Goal: Task Accomplishment & Management: Manage account settings

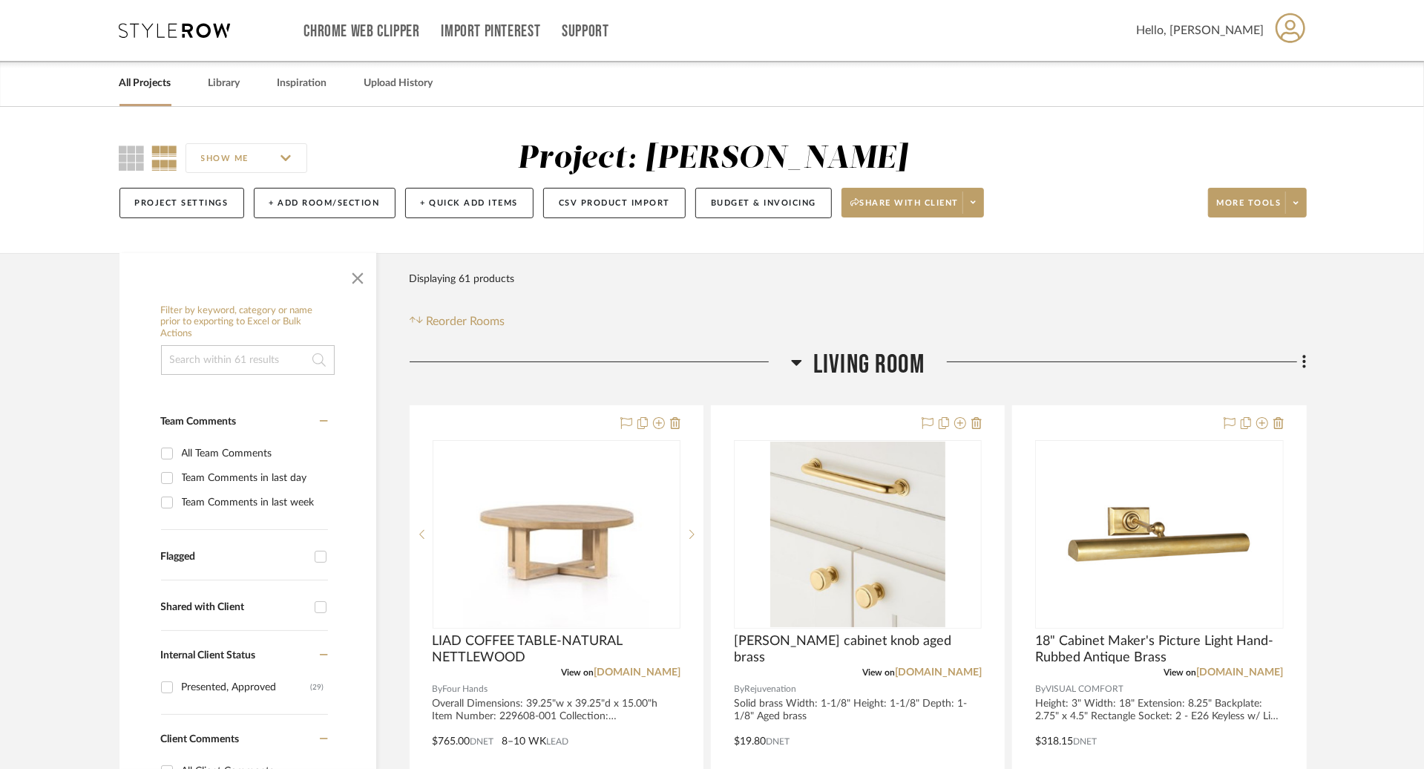
click at [151, 76] on link "All Projects" at bounding box center [146, 83] width 52 height 20
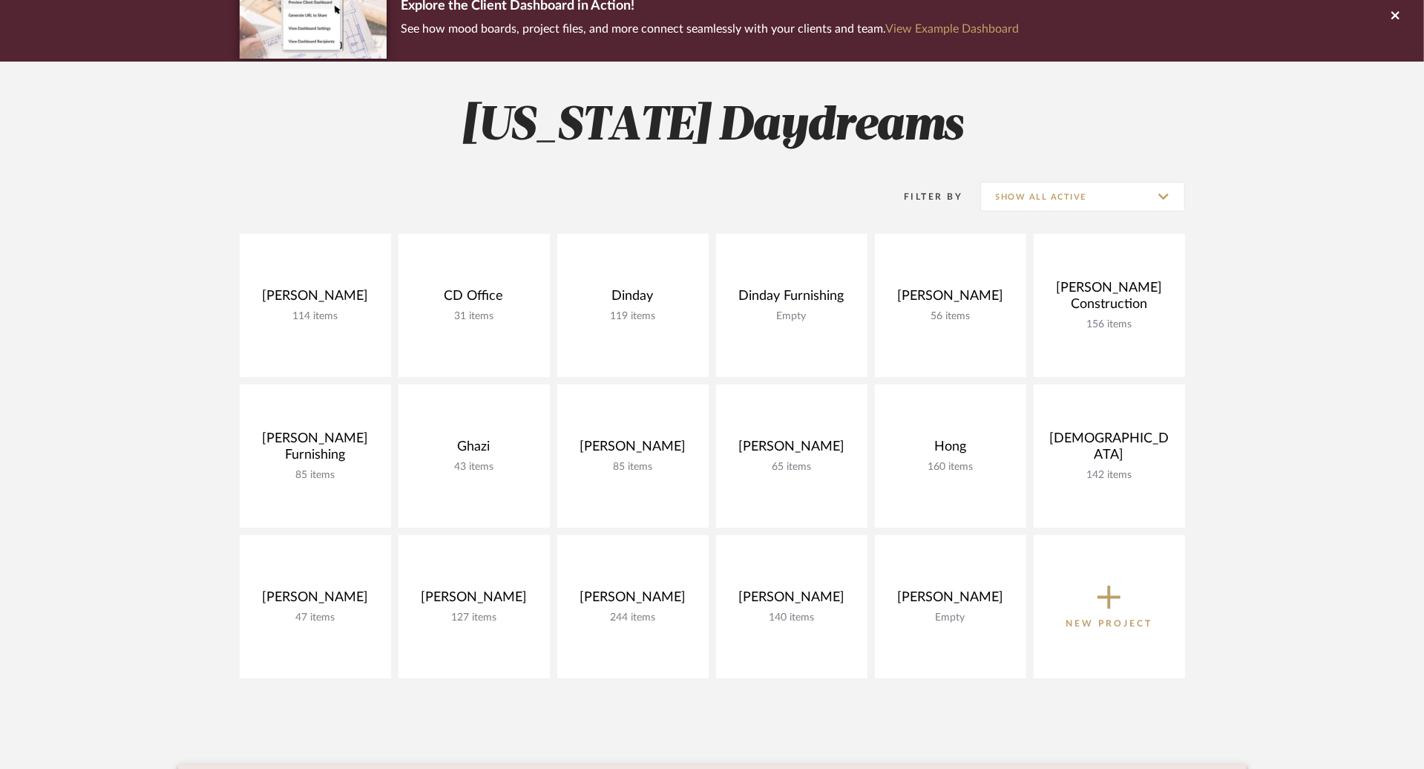
scroll to position [254, 0]
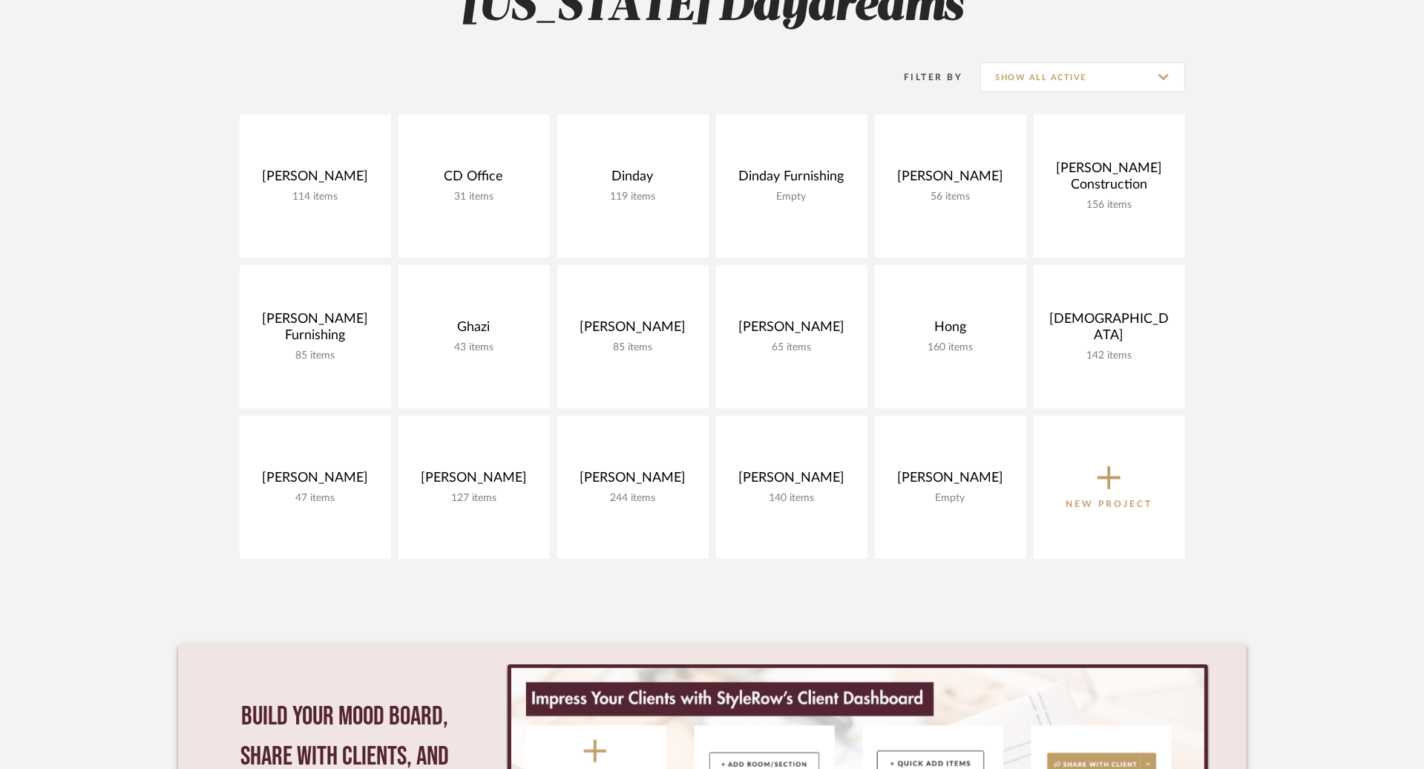
click at [1113, 451] on button "New Project" at bounding box center [1109, 487] width 151 height 143
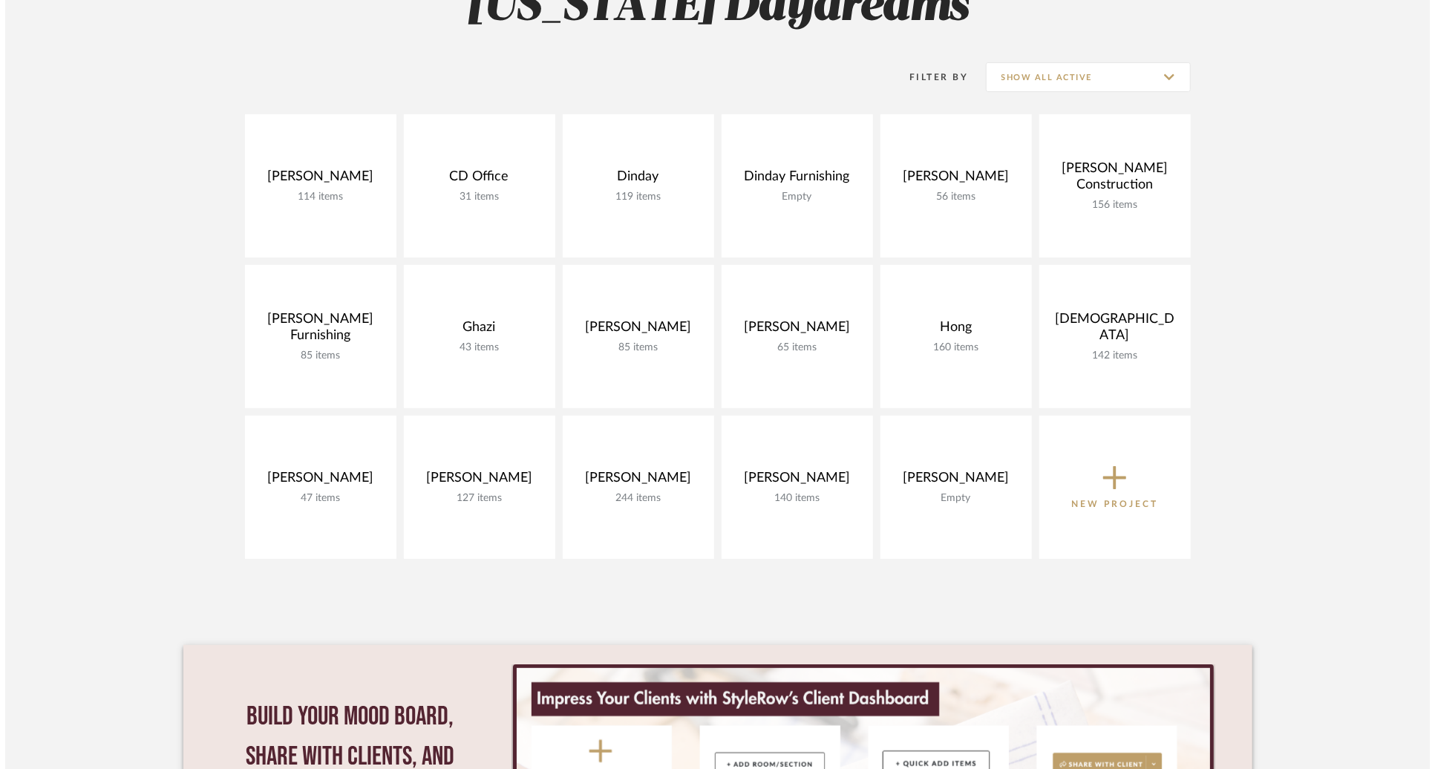
scroll to position [0, 0]
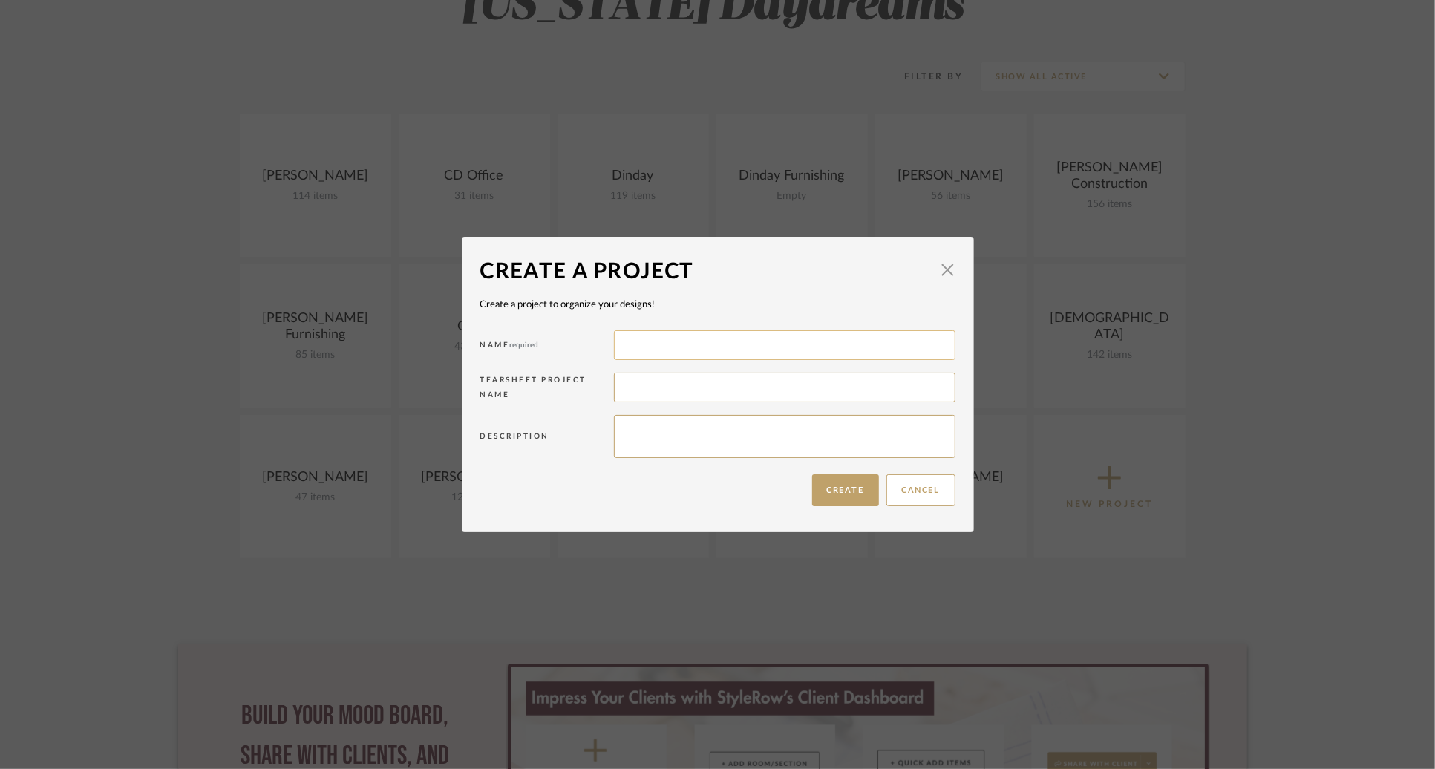
click at [726, 341] on input at bounding box center [784, 345] width 341 height 30
type input "[PERSON_NAME]"
click at [849, 493] on button "Create" at bounding box center [845, 490] width 67 height 32
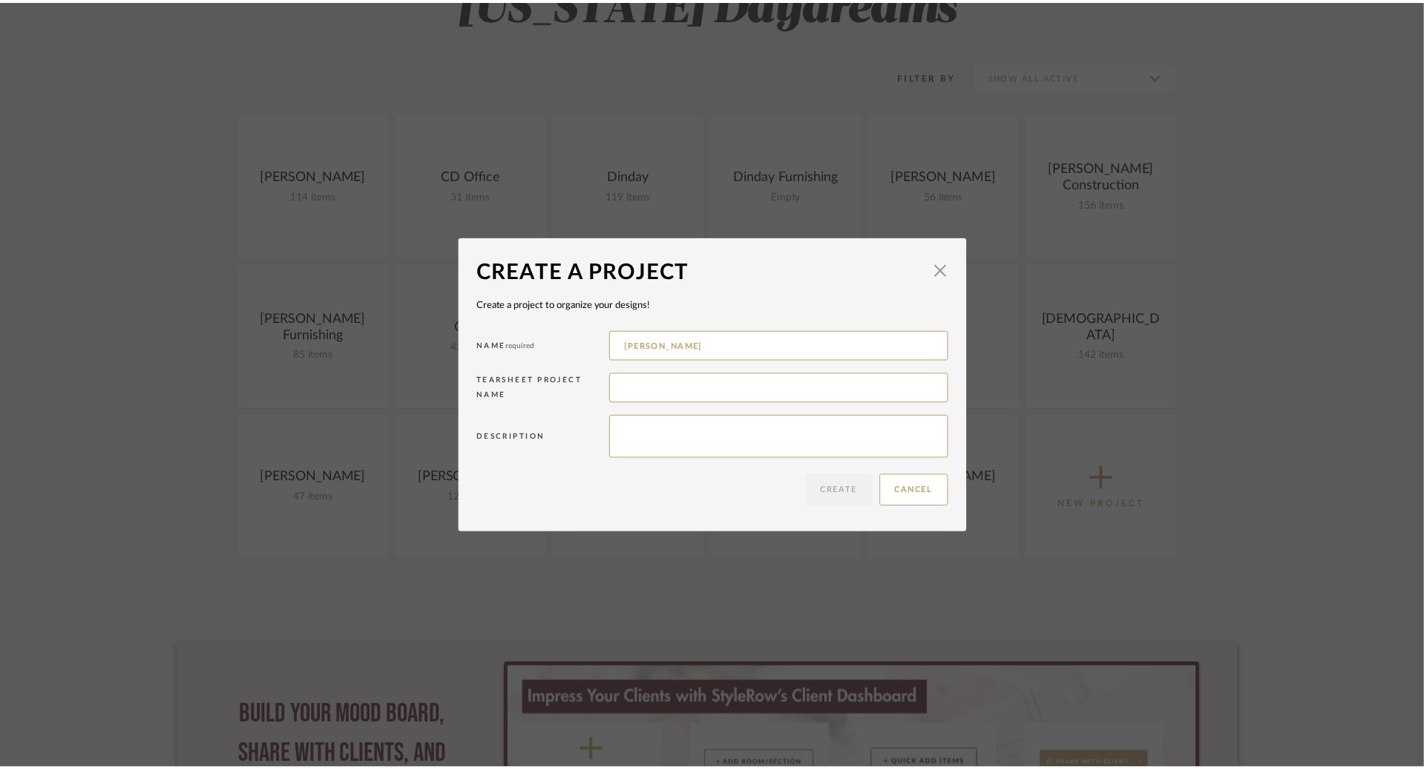
scroll to position [254, 0]
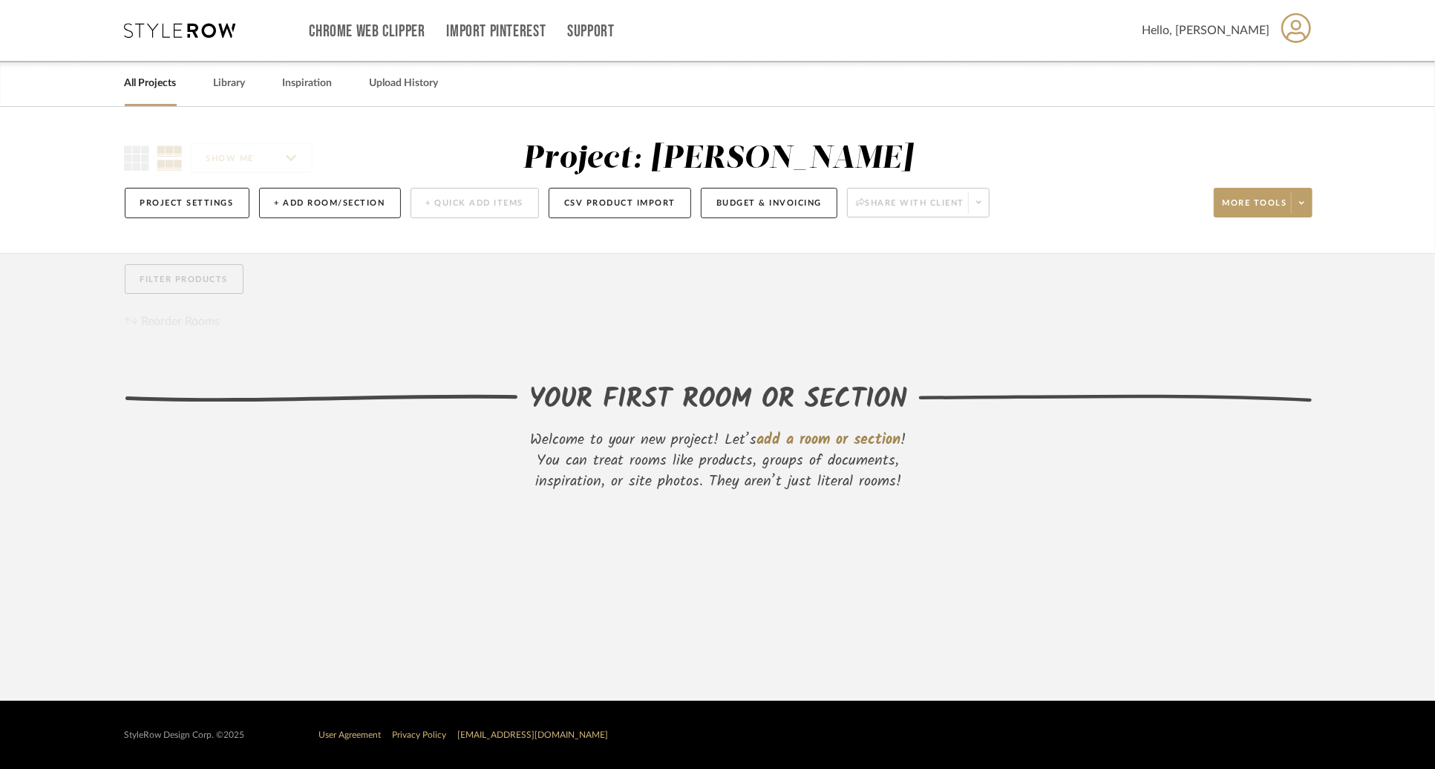
click at [844, 443] on span "add a room or section" at bounding box center [829, 440] width 144 height 24
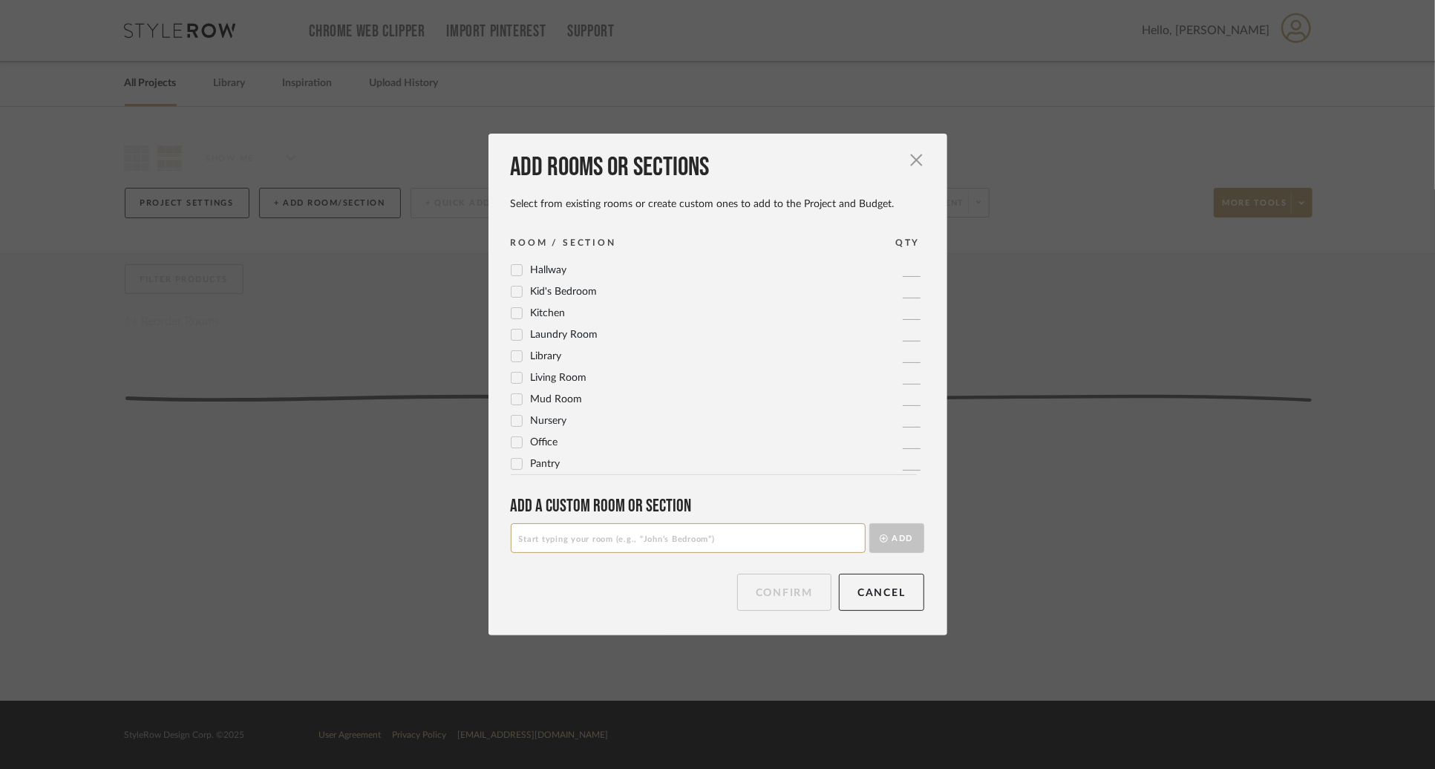
scroll to position [336, 0]
click at [513, 384] on icon at bounding box center [516, 383] width 10 height 10
click at [511, 363] on icon at bounding box center [516, 364] width 10 height 10
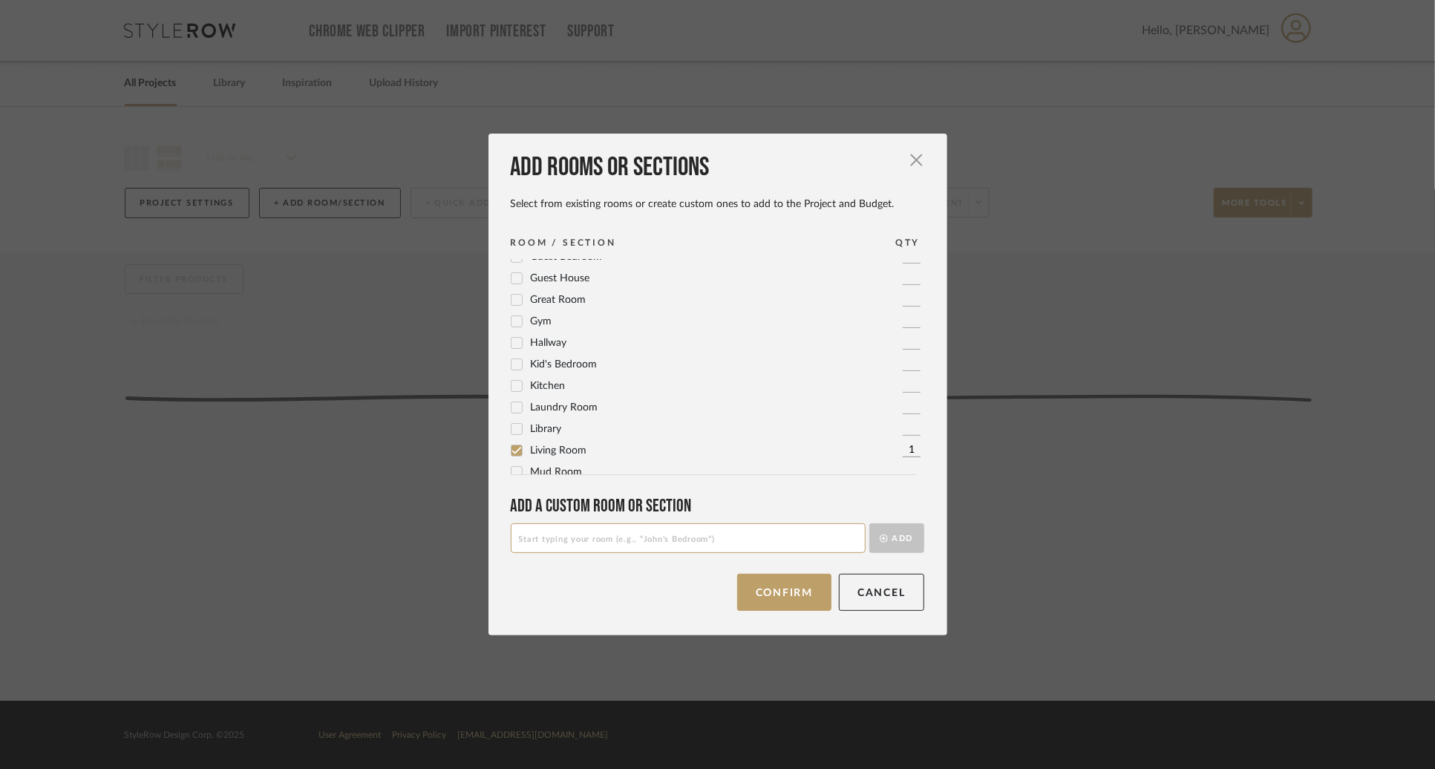
click at [514, 266] on icon at bounding box center [516, 267] width 10 height 7
click at [810, 546] on input at bounding box center [688, 538] width 355 height 30
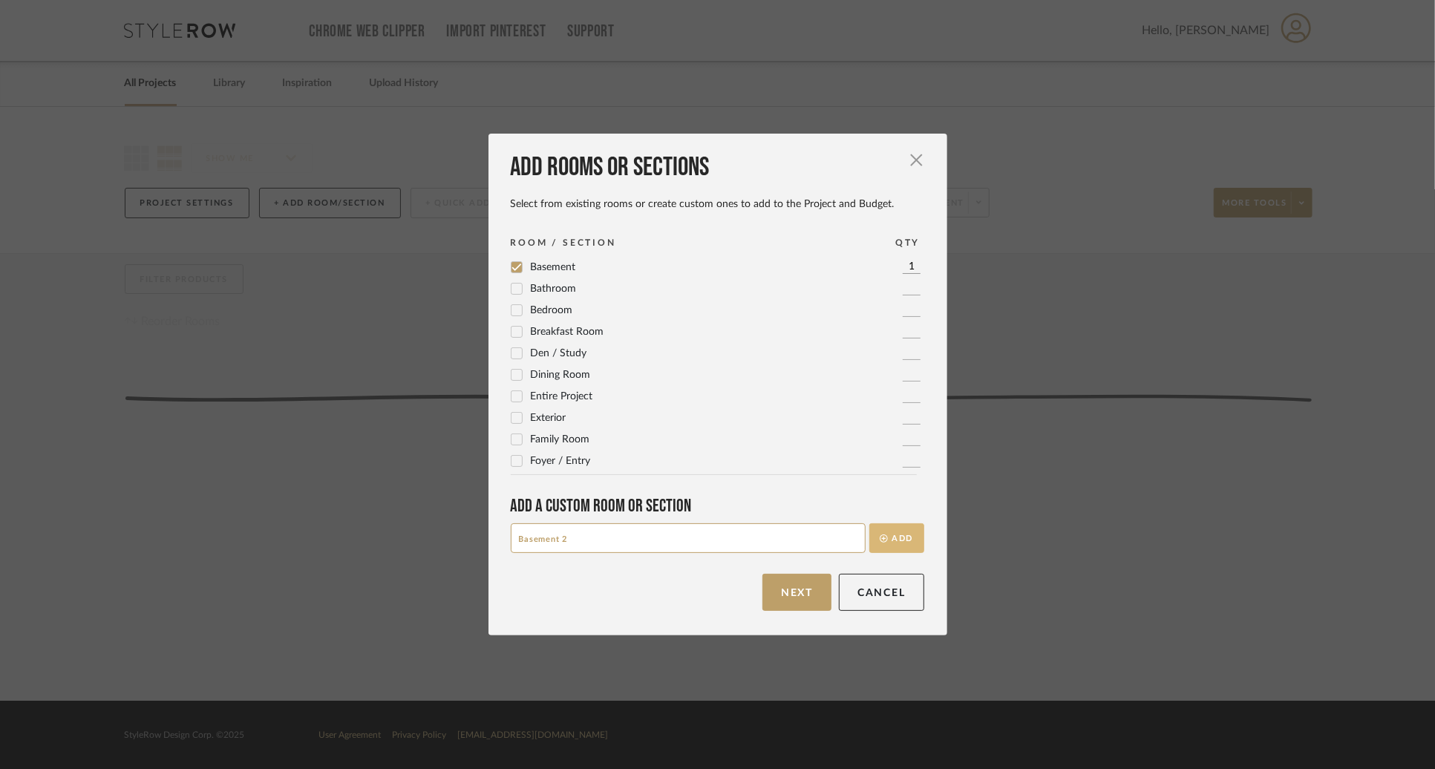
type input "Basement 2"
click at [905, 545] on button "Add" at bounding box center [896, 538] width 55 height 30
click at [731, 543] on input at bounding box center [688, 538] width 355 height 30
type input "Kids Bedroom 2"
click at [885, 543] on button "Add" at bounding box center [896, 538] width 55 height 30
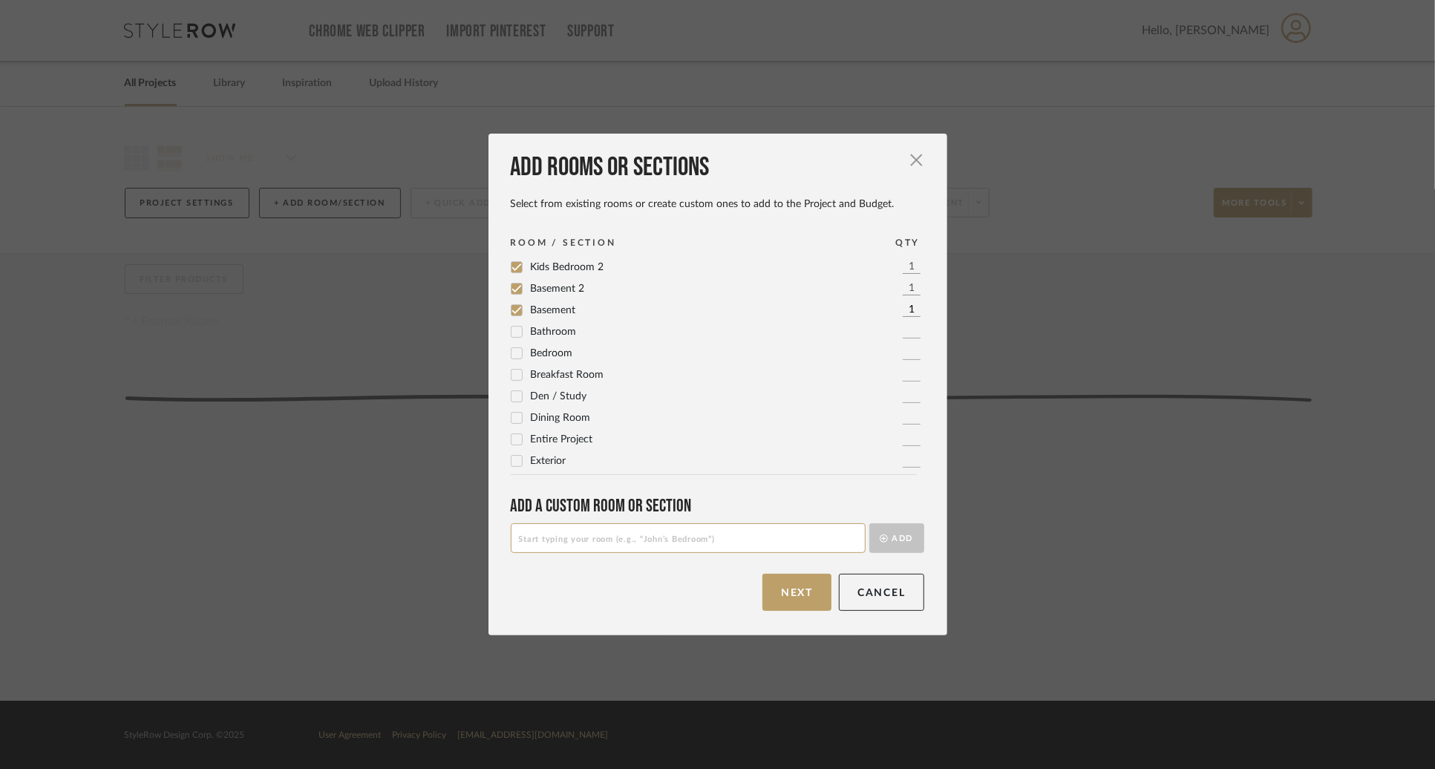
click at [773, 543] on input at bounding box center [688, 538] width 355 height 30
type input "Kids Bathroom"
click at [888, 530] on button "Add" at bounding box center [896, 538] width 55 height 30
click at [773, 540] on input at bounding box center [688, 538] width 355 height 30
type input "Kids Bathroom 2"
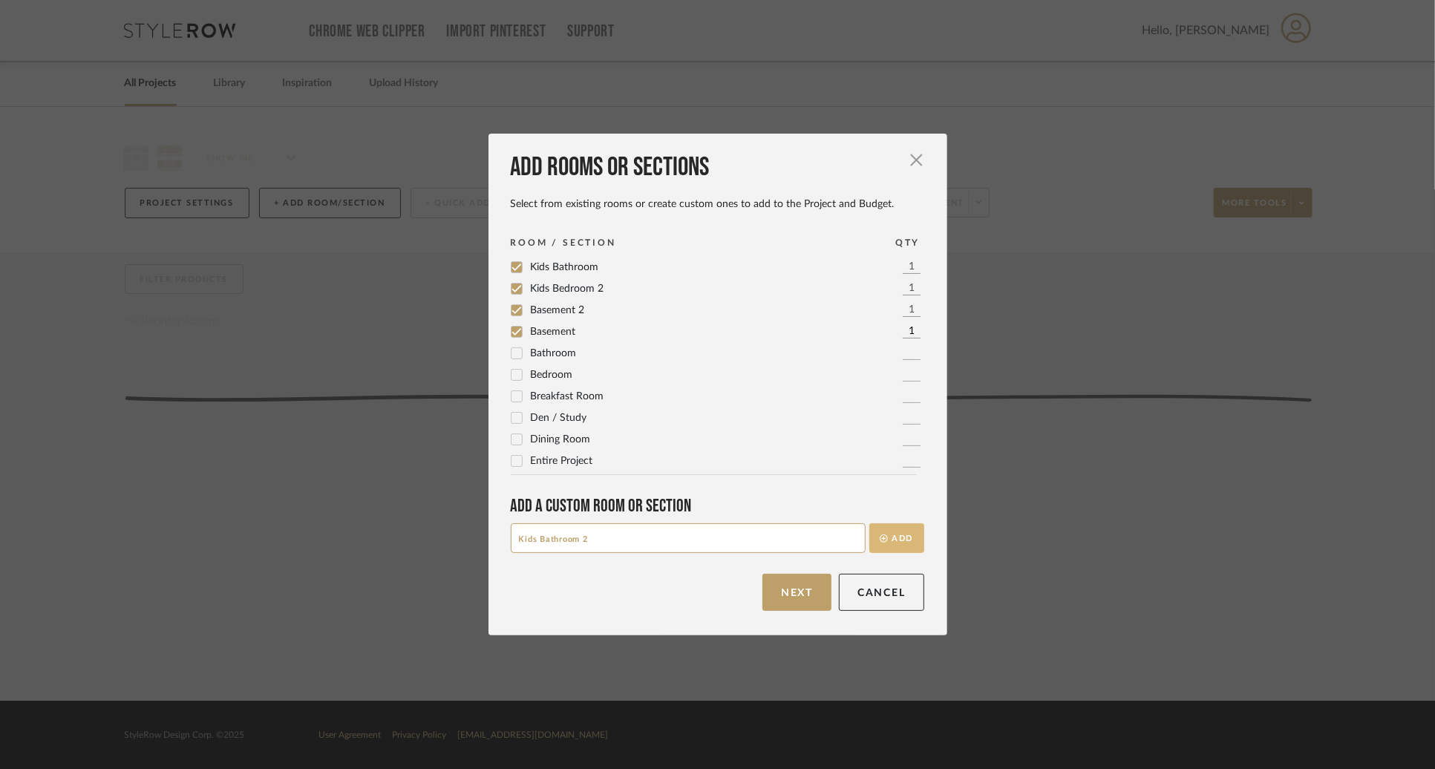
click at [895, 540] on button "Add" at bounding box center [896, 538] width 55 height 30
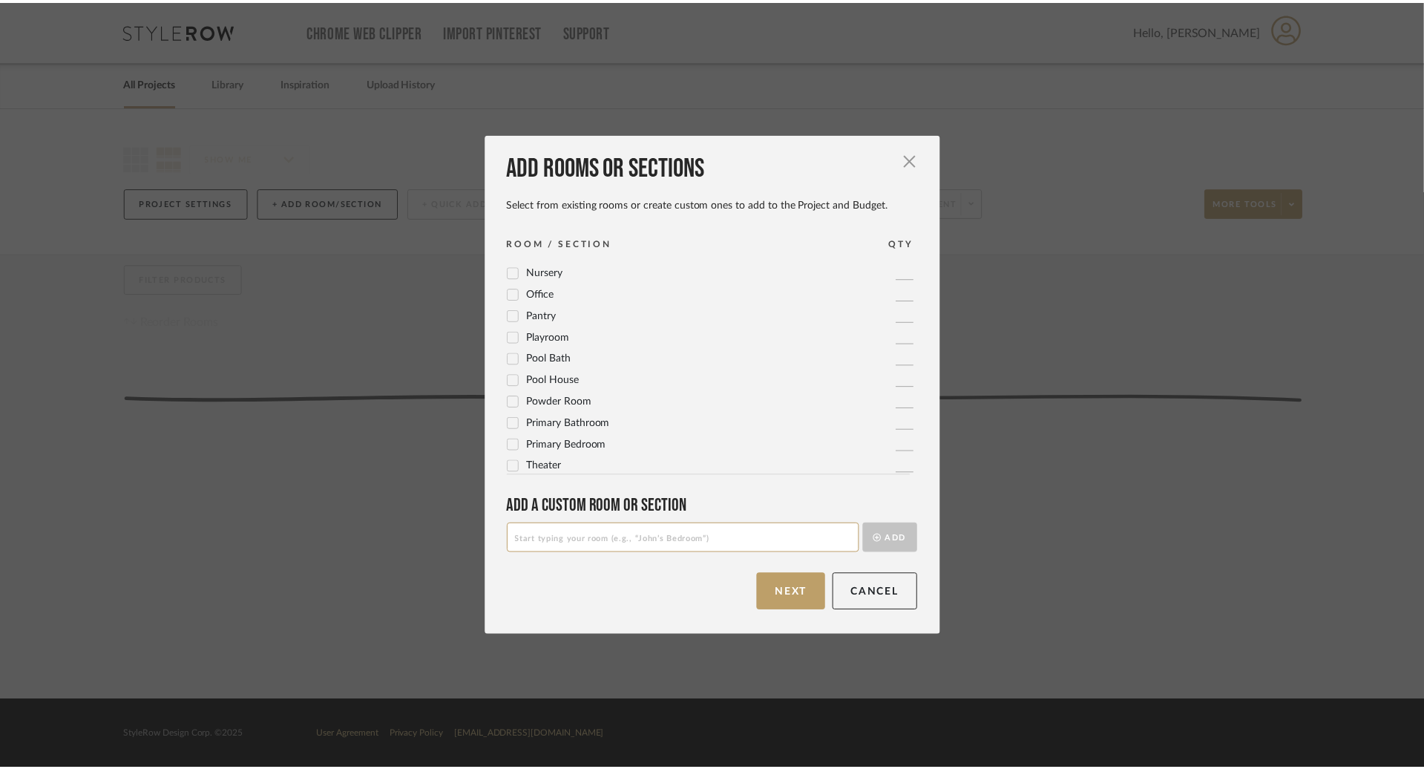
scroll to position [581, 0]
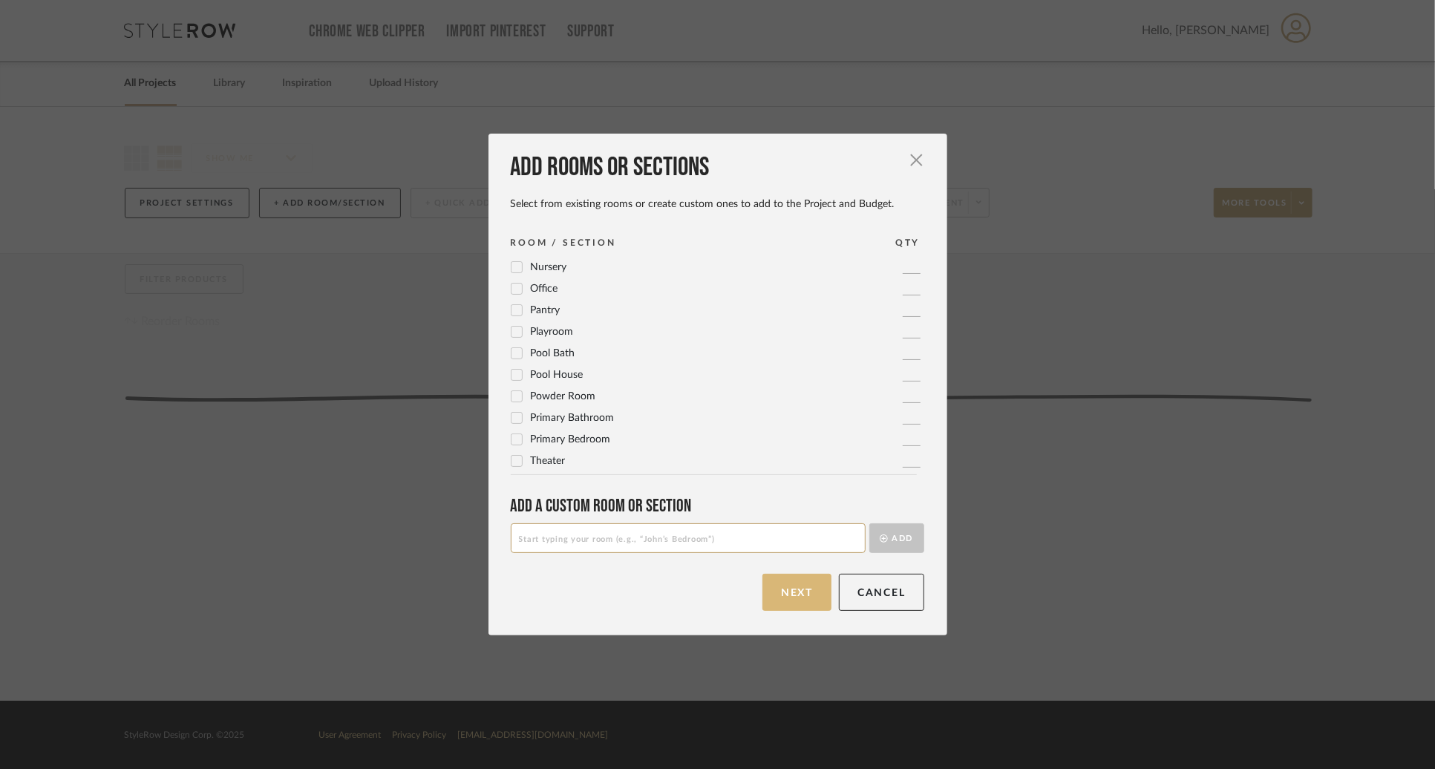
click at [809, 602] on button "Next" at bounding box center [796, 592] width 69 height 37
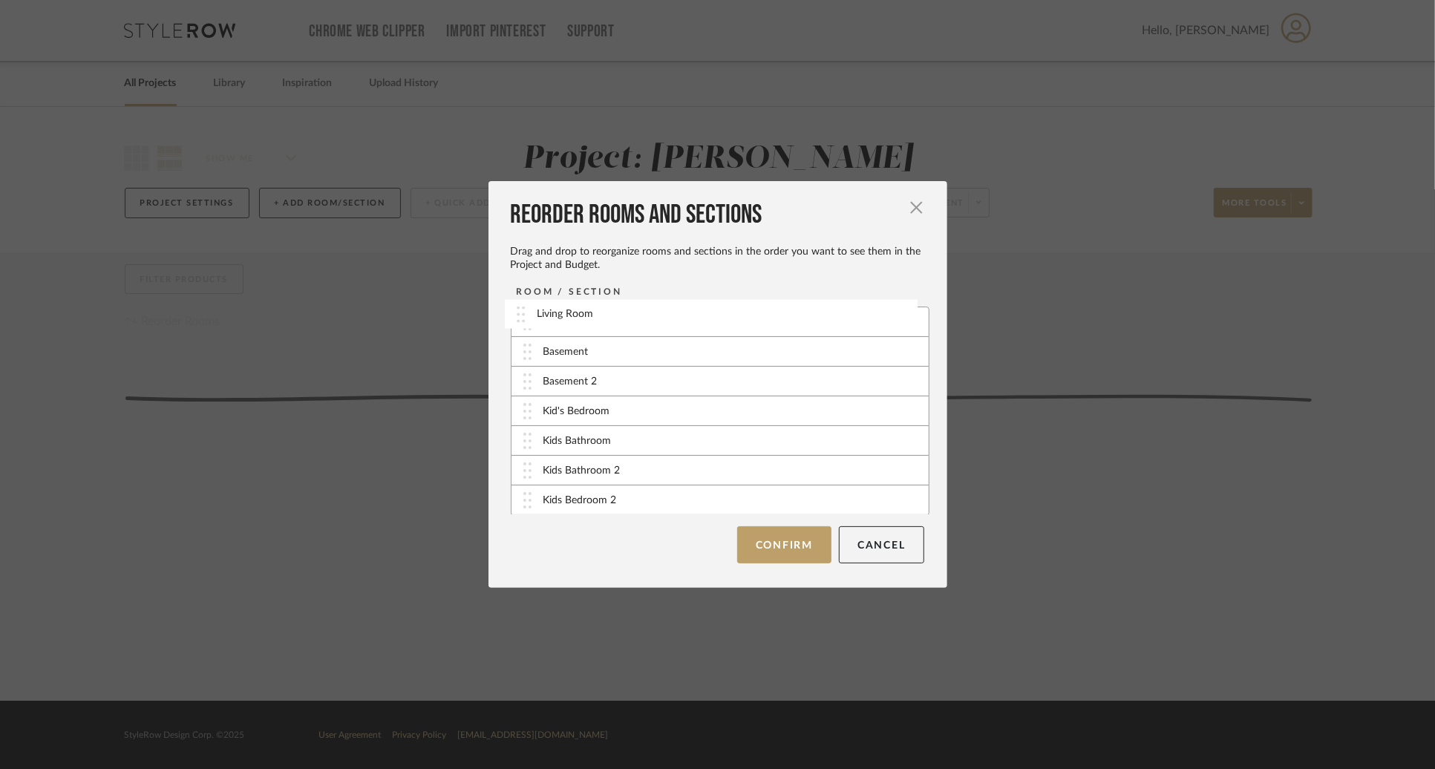
drag, startPoint x: 655, startPoint y: 502, endPoint x: 655, endPoint y: 308, distance: 193.7
click at [808, 546] on button "Confirm" at bounding box center [784, 544] width 94 height 37
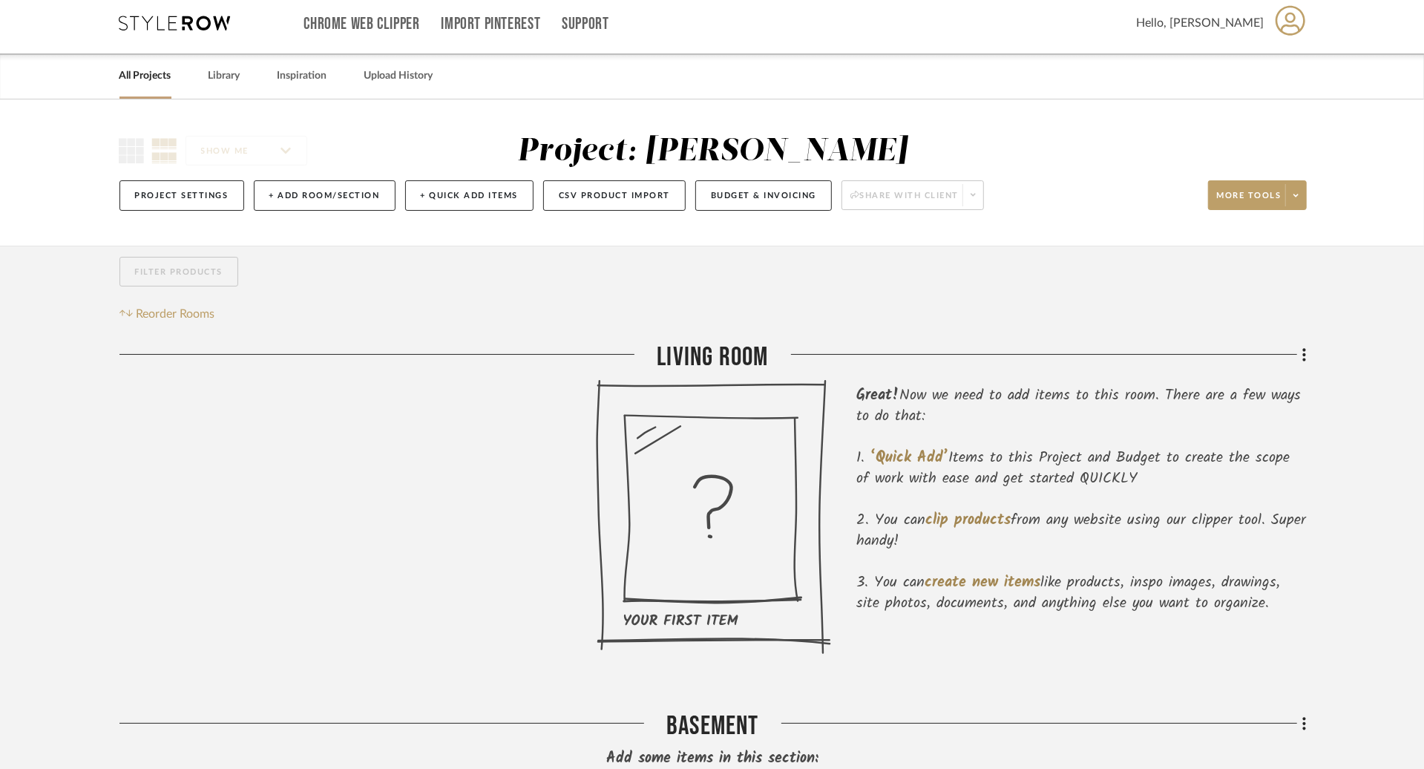
scroll to position [19, 0]
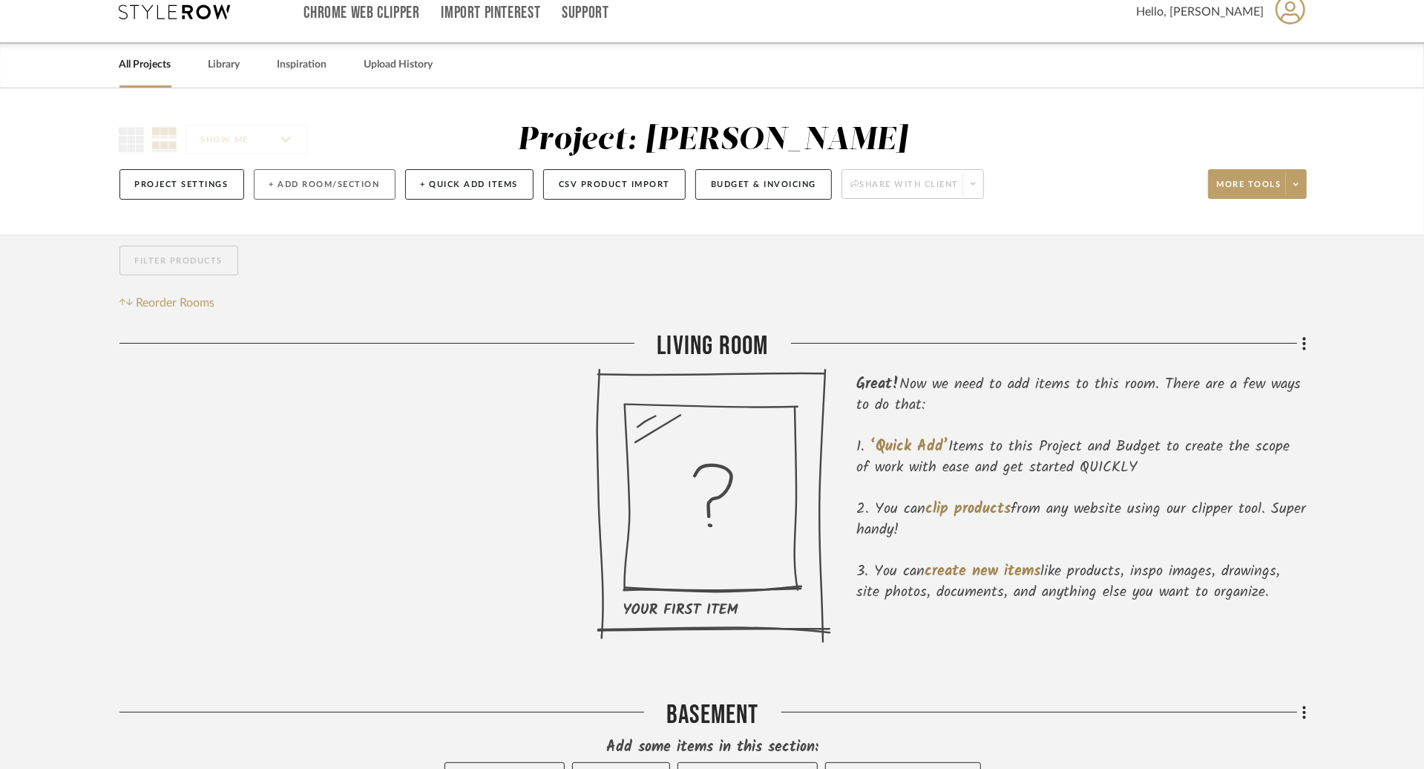
click at [358, 179] on button "+ Add Room/Section" at bounding box center [325, 184] width 142 height 30
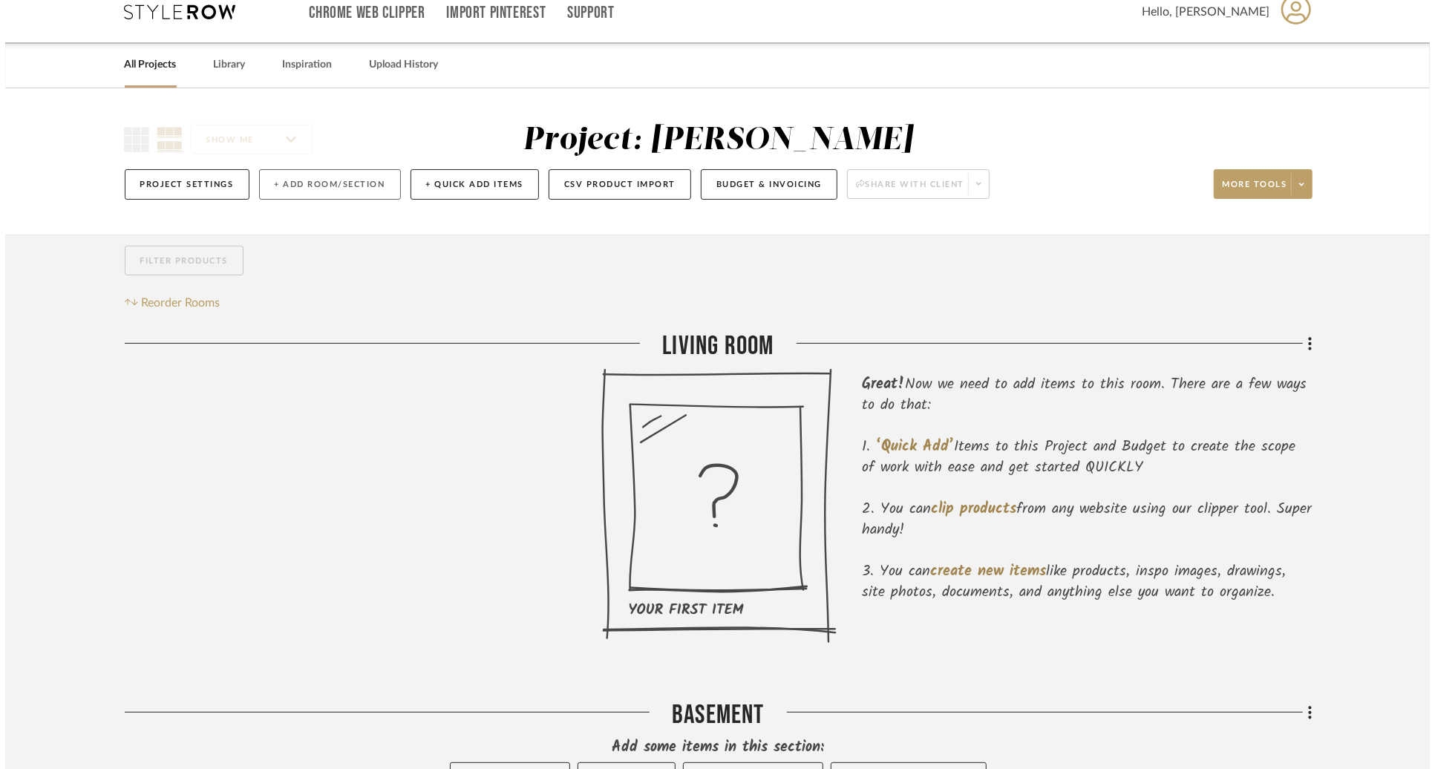
scroll to position [0, 0]
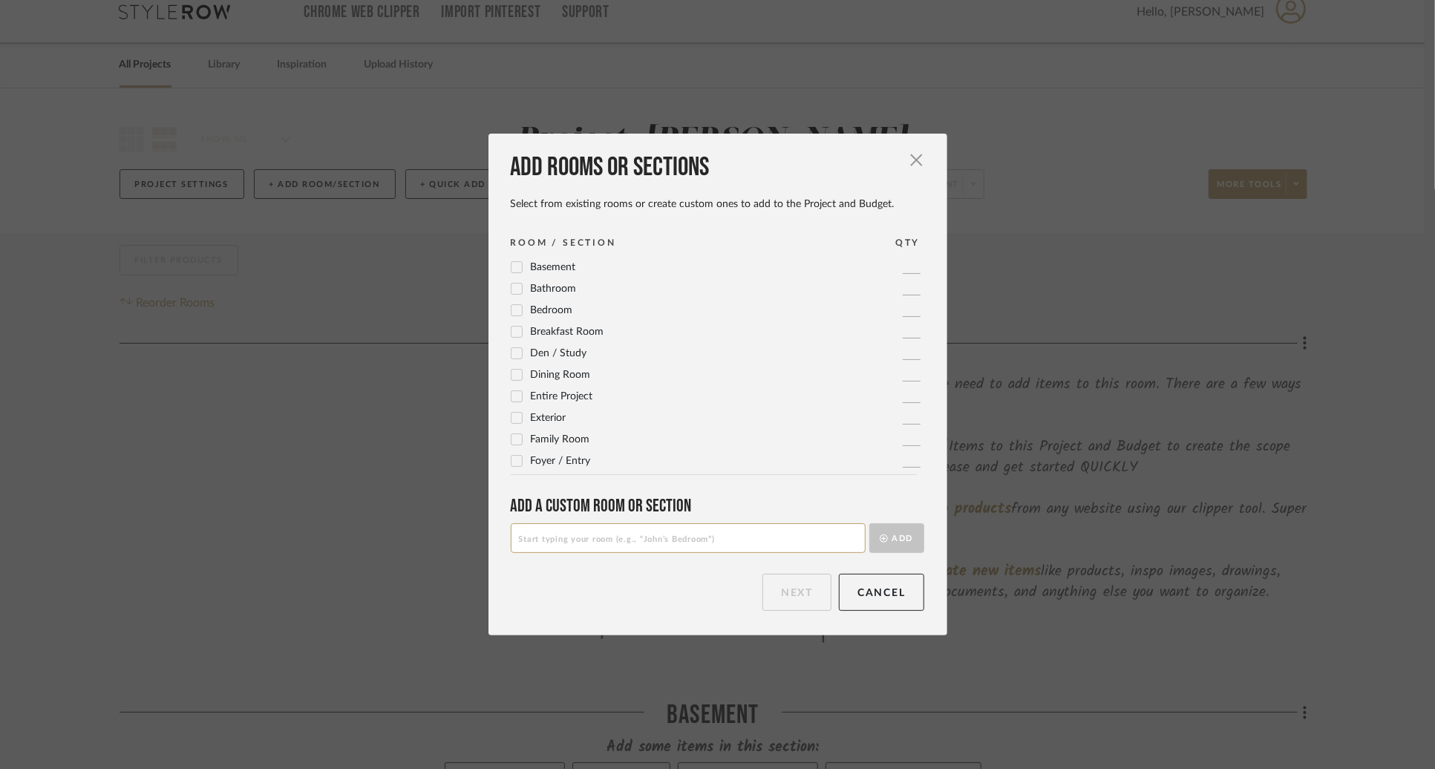
click at [668, 552] on input at bounding box center [688, 538] width 355 height 30
type input "Living Room 2"
click at [893, 547] on button "Add" at bounding box center [896, 538] width 55 height 30
click at [784, 605] on button "Next" at bounding box center [796, 592] width 69 height 37
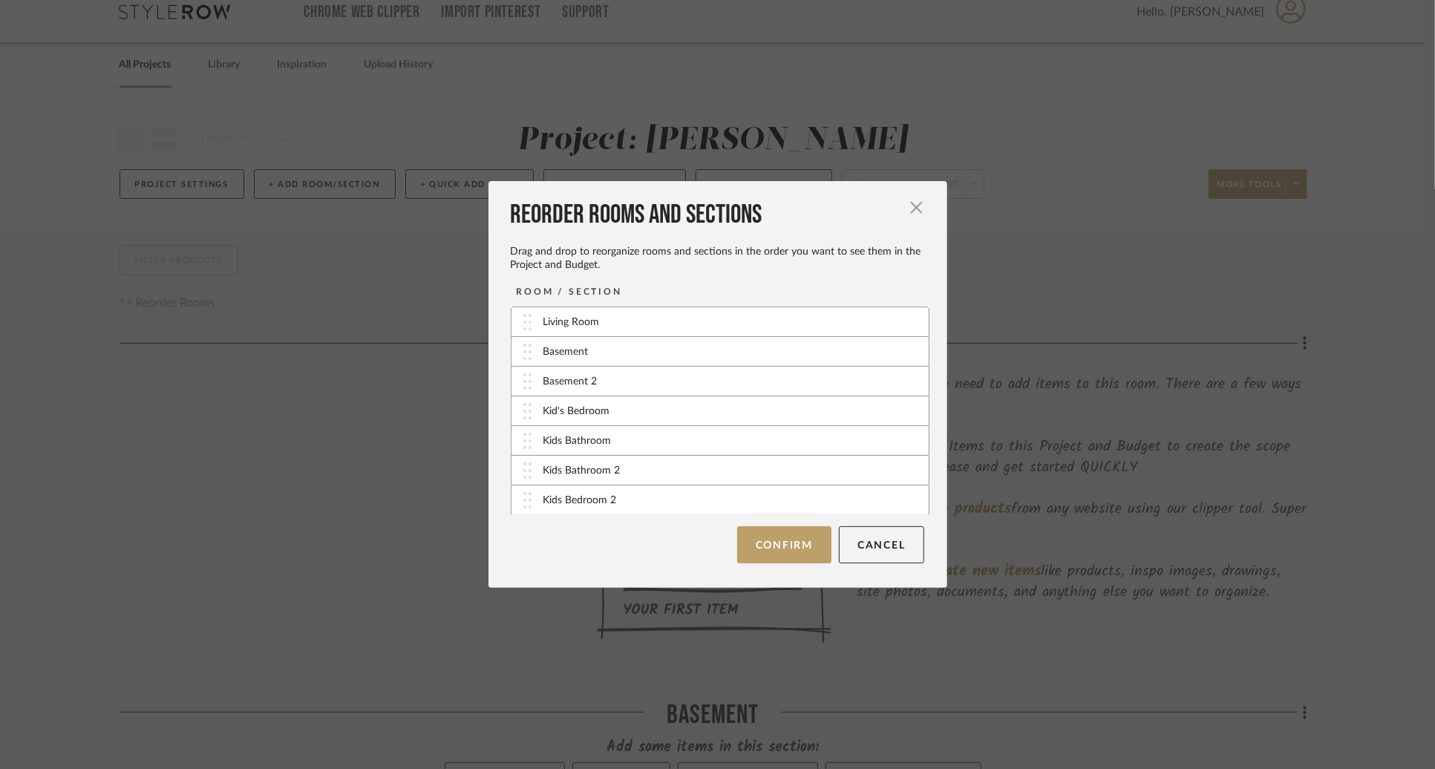
click at [634, 501] on div "Living Room Basement Basement 2 Kid's Bedroom Kids Bathroom Kids Bathroom 2 Kid…" at bounding box center [720, 426] width 419 height 238
click at [638, 500] on div "Living Room 2" at bounding box center [719, 514] width 417 height 29
drag, startPoint x: 638, startPoint y: 477, endPoint x: 639, endPoint y: 408, distance: 69.0
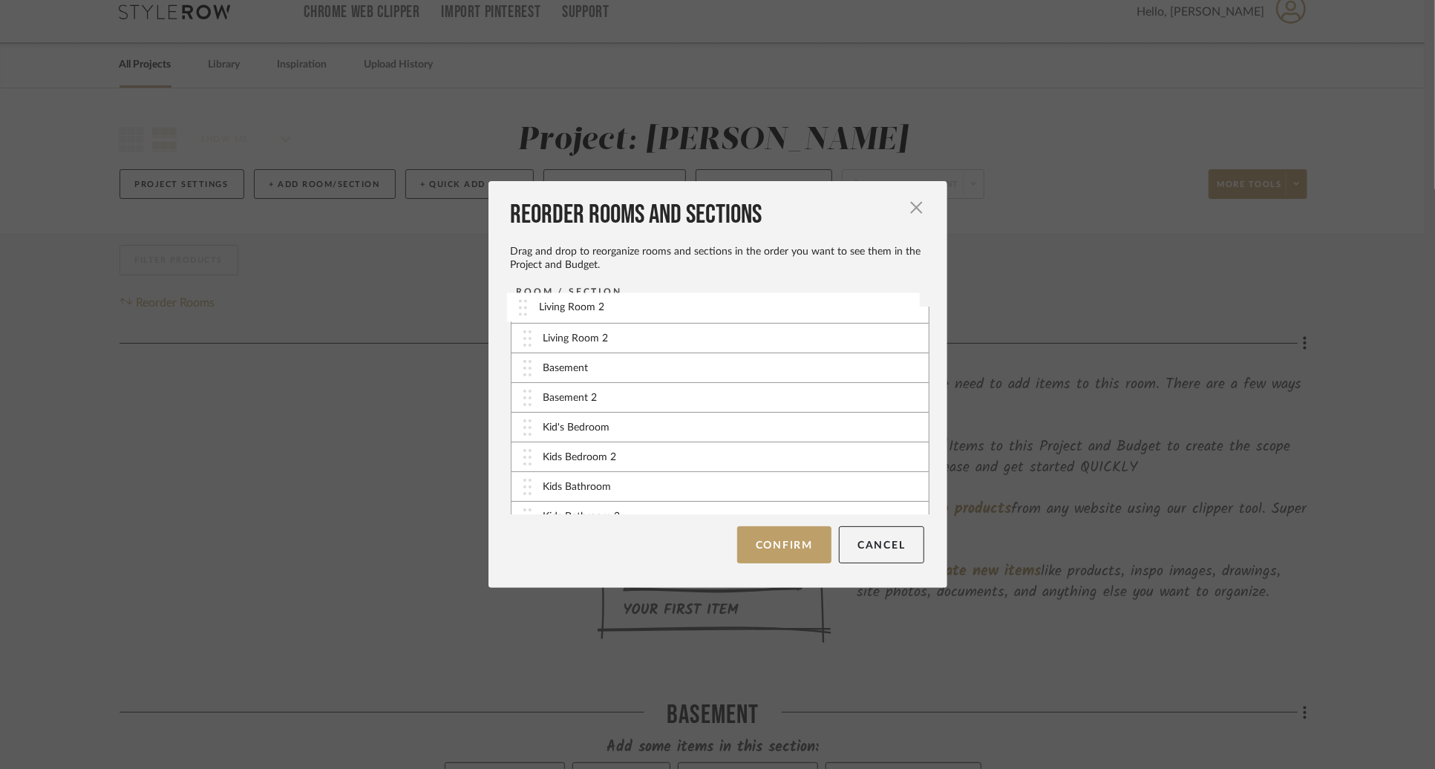
scroll to position [0, 0]
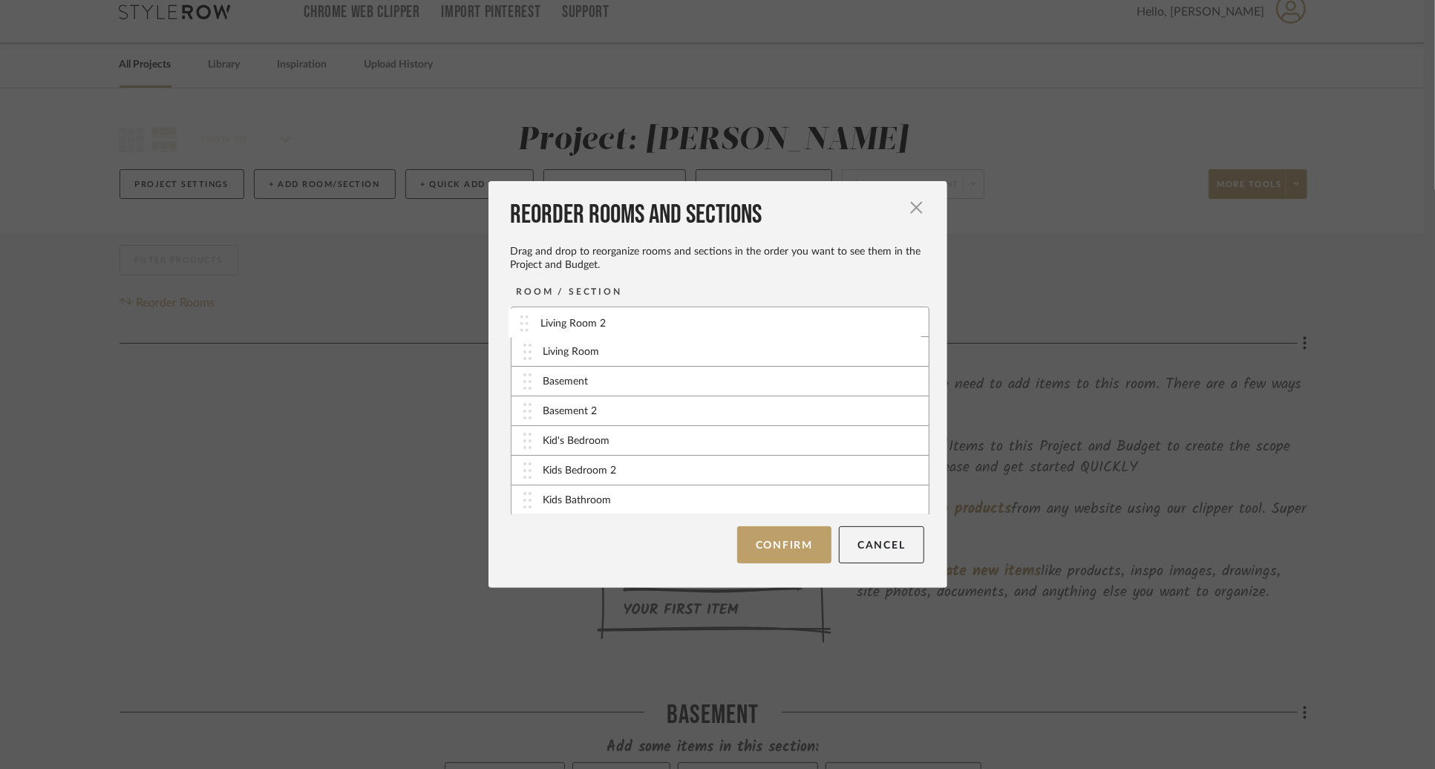
drag, startPoint x: 636, startPoint y: 505, endPoint x: 639, endPoint y: 324, distance: 181.9
drag, startPoint x: 638, startPoint y: 359, endPoint x: 638, endPoint y: 318, distance: 40.8
drag, startPoint x: 617, startPoint y: 444, endPoint x: 617, endPoint y: 373, distance: 70.5
drag, startPoint x: 618, startPoint y: 470, endPoint x: 618, endPoint y: 390, distance: 80.2
drag, startPoint x: 618, startPoint y: 460, endPoint x: 615, endPoint y: 500, distance: 40.2
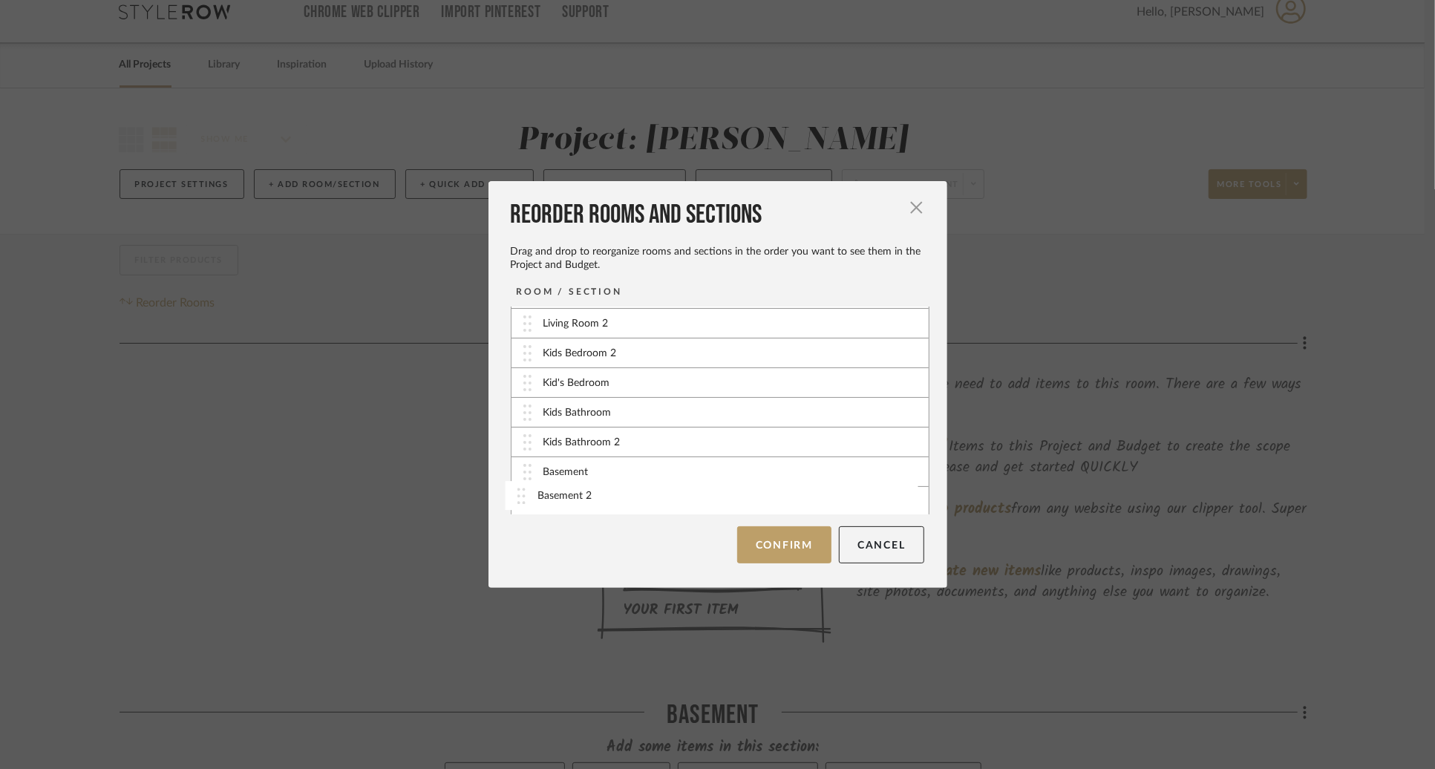
drag, startPoint x: 620, startPoint y: 408, endPoint x: 617, endPoint y: 489, distance: 81.0
click at [796, 546] on button "Confirm" at bounding box center [784, 544] width 94 height 37
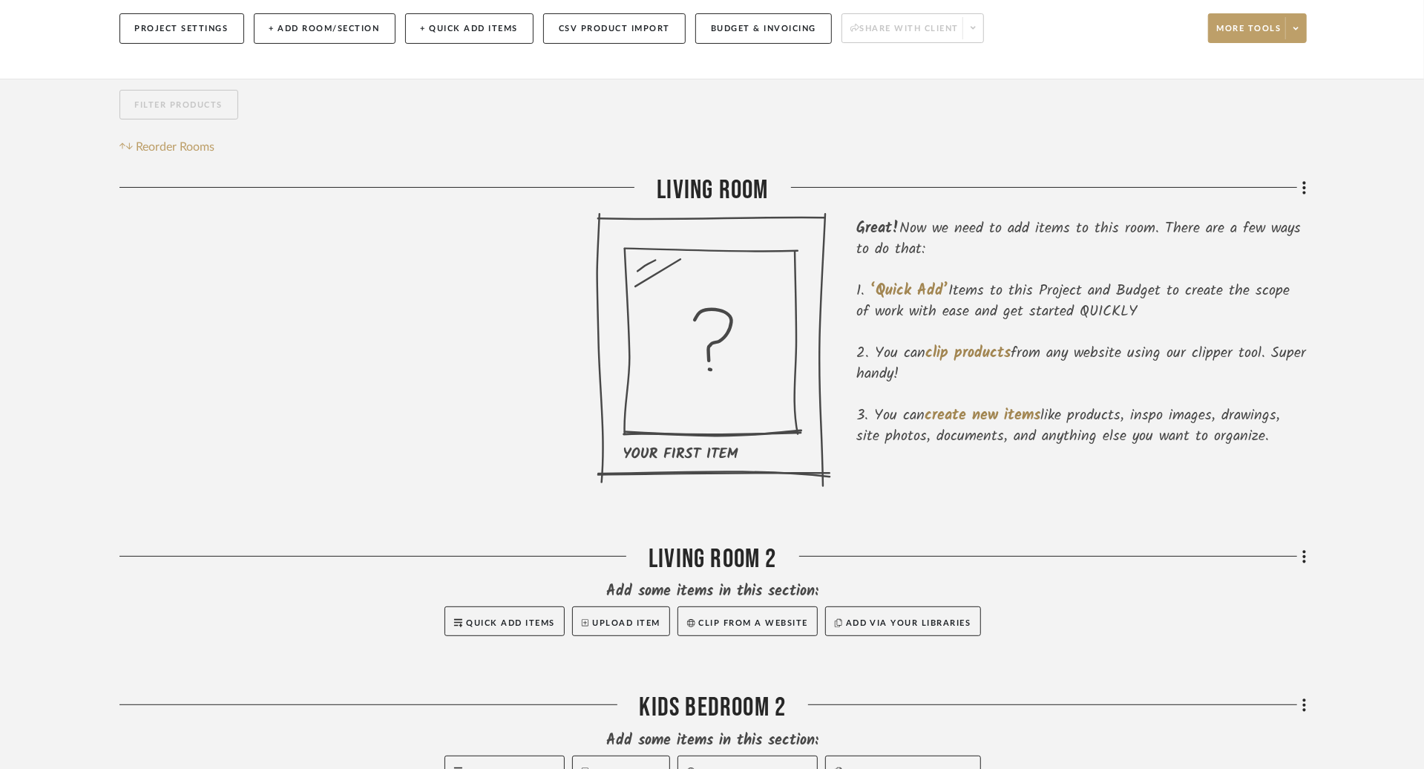
scroll to position [0, 0]
